Goal: Task Accomplishment & Management: Manage account settings

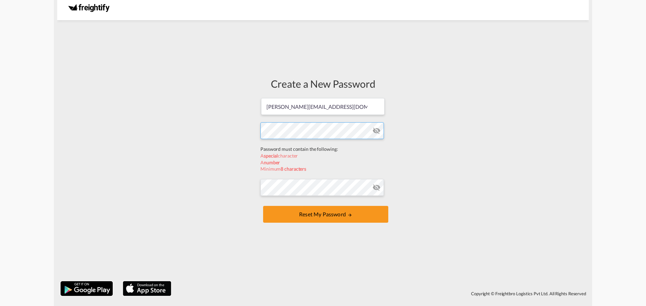
click at [298, 152] on form "[PERSON_NAME][EMAIL_ADDRESS][DOMAIN_NAME] Password must contain the following: …" at bounding box center [322, 161] width 125 height 127
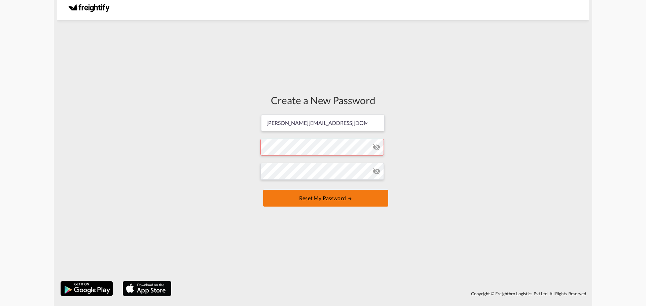
click at [329, 199] on button "Reset my password" at bounding box center [325, 198] width 125 height 17
click at [325, 199] on button "Reset my password" at bounding box center [325, 198] width 125 height 17
click at [377, 147] on md-icon "icon-eye-off" at bounding box center [376, 147] width 8 height 8
click at [360, 148] on form "[PERSON_NAME][EMAIL_ADDRESS][DOMAIN_NAME] Password must contain the following: …" at bounding box center [322, 161] width 125 height 95
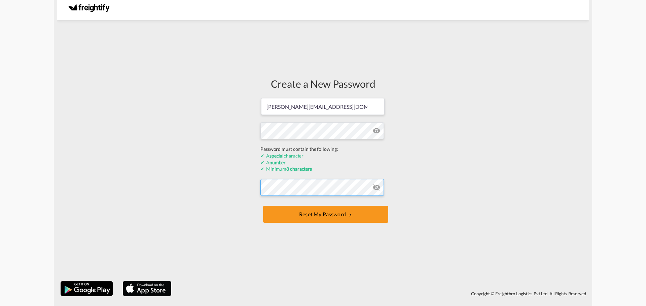
click at [330, 189] on form "[PERSON_NAME][EMAIL_ADDRESS][DOMAIN_NAME] Password must contain the following: …" at bounding box center [322, 161] width 125 height 127
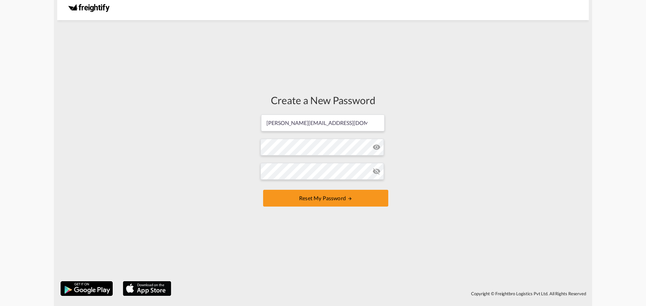
click at [378, 173] on md-icon "icon-eye-off" at bounding box center [376, 171] width 8 height 8
click at [323, 194] on button "Reset my password" at bounding box center [325, 198] width 125 height 17
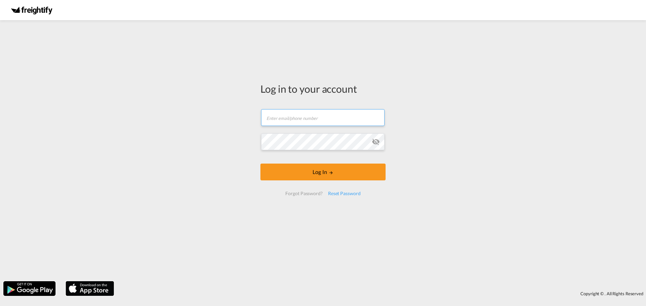
type input "[PERSON_NAME][EMAIL_ADDRESS][DOMAIN_NAME]"
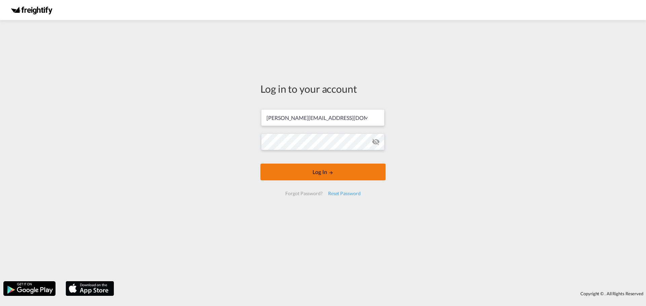
click at [322, 175] on form "[PERSON_NAME][EMAIL_ADDRESS][DOMAIN_NAME] Log In Forgot Password? Reset Password" at bounding box center [322, 153] width 125 height 100
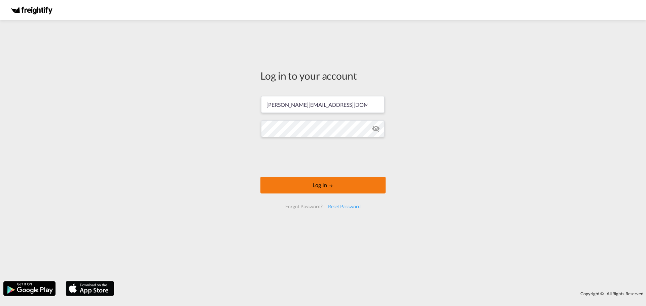
click at [307, 180] on button "Log In" at bounding box center [322, 185] width 125 height 17
